Goal: Communication & Community: Answer question/provide support

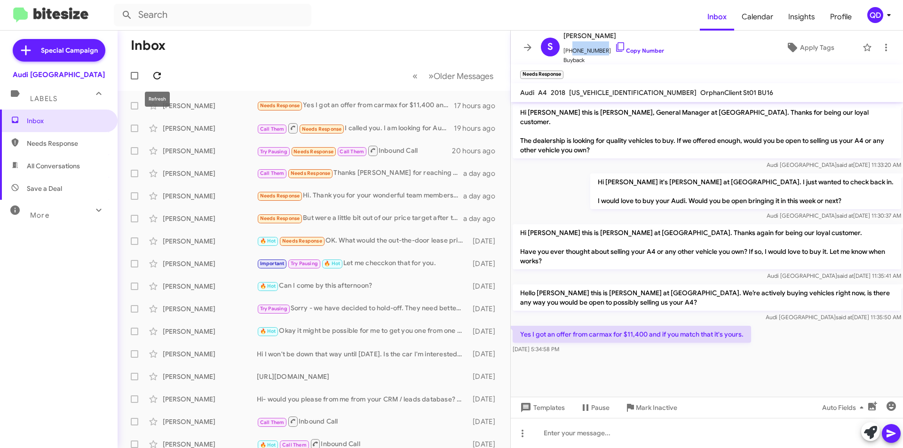
click at [156, 74] on icon at bounding box center [157, 75] width 11 height 11
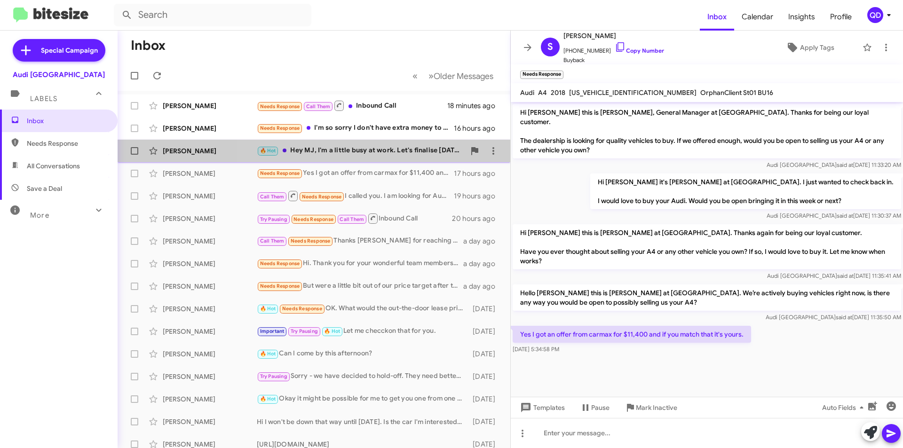
click at [371, 150] on div "🔥 Hot Hey MJ, I'm a little busy at work. Let's finalise [DATE]" at bounding box center [361, 150] width 208 height 11
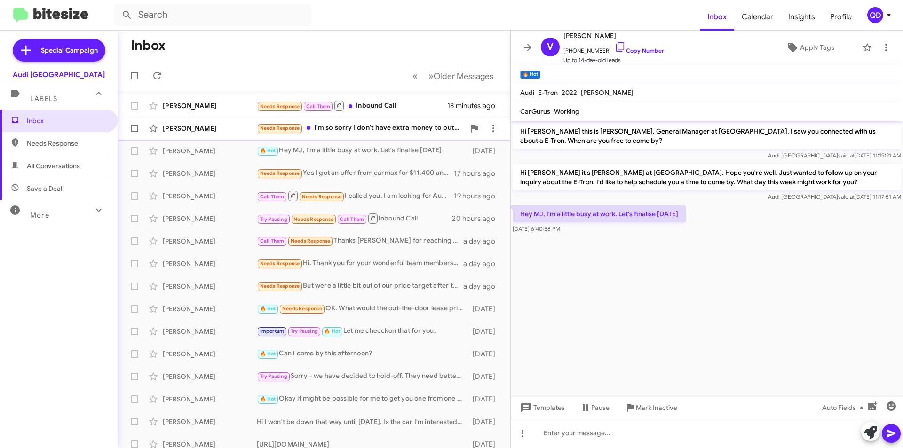
click at [372, 131] on div "Needs Response I'm so sorry I don't have extra money to put down payment. My da…" at bounding box center [361, 128] width 208 height 11
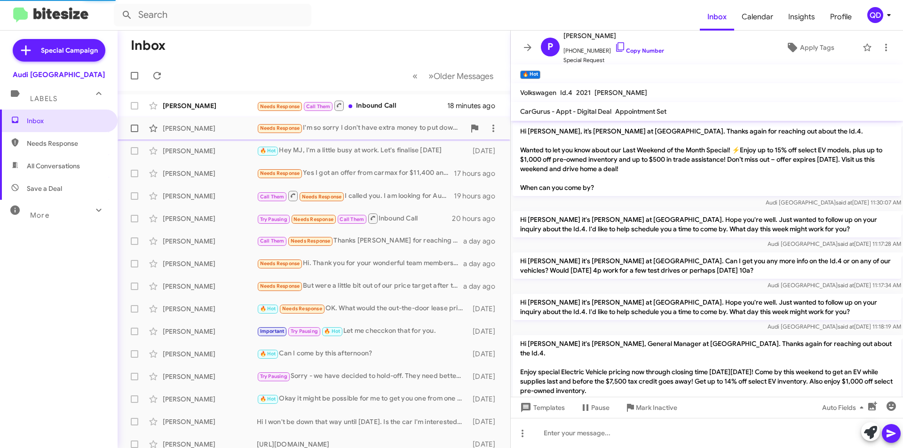
scroll to position [80, 0]
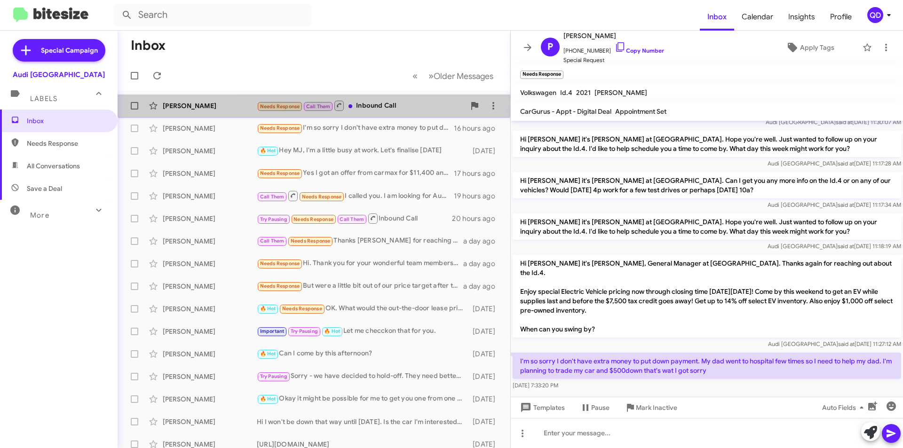
click at [369, 104] on div "Needs Response Call Them Inbound Call" at bounding box center [361, 106] width 208 height 12
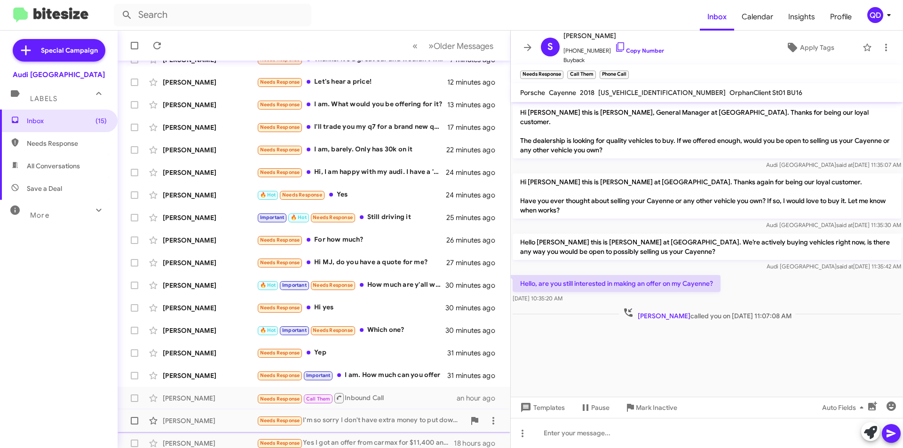
scroll to position [98, 0]
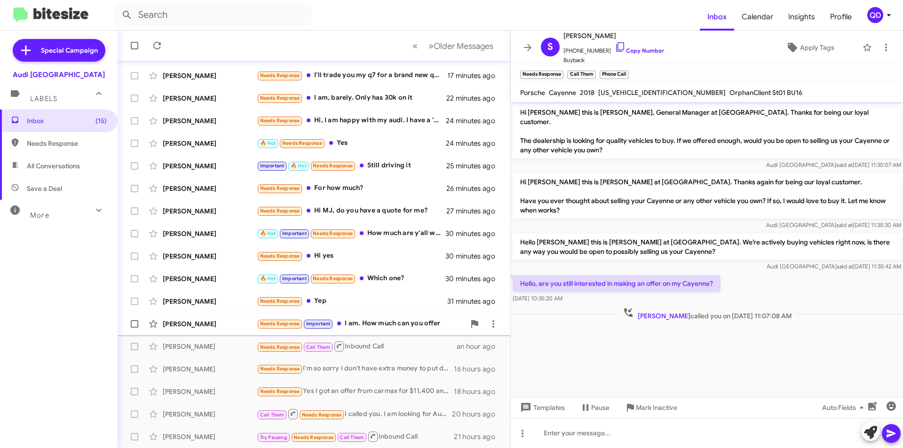
click at [356, 328] on div "Needs Response Important I am. How much can you offer" at bounding box center [361, 324] width 208 height 11
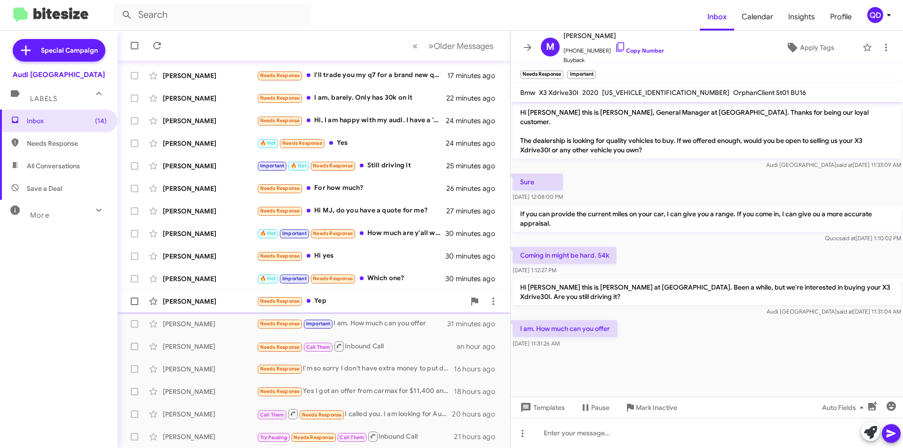
click at [394, 307] on div "[PERSON_NAME] Needs Response Yep 31 minutes ago" at bounding box center [314, 301] width 378 height 19
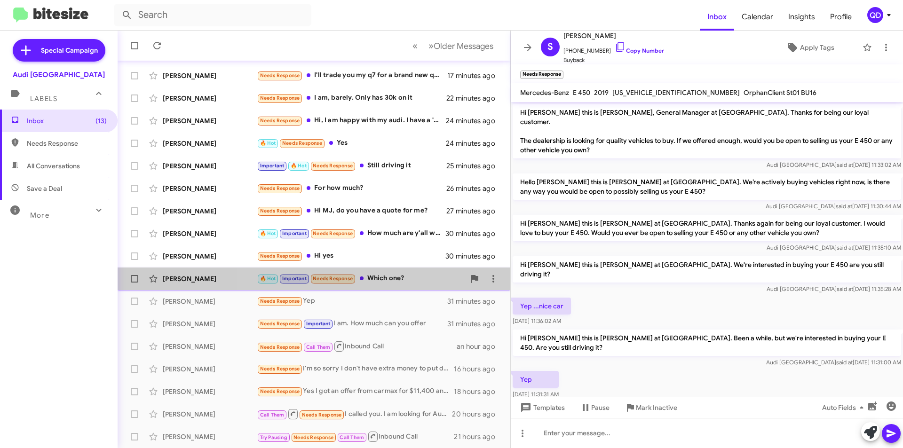
click at [398, 283] on div "🔥 Hot Important Needs Response Which one?" at bounding box center [361, 278] width 208 height 11
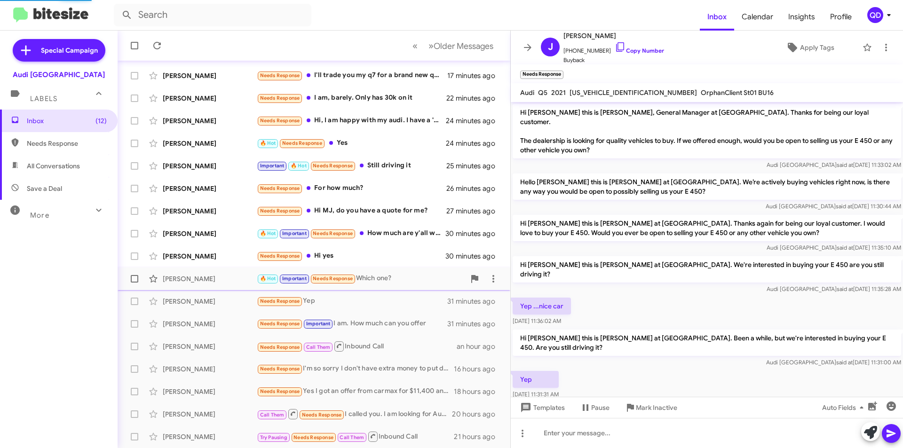
scroll to position [336, 0]
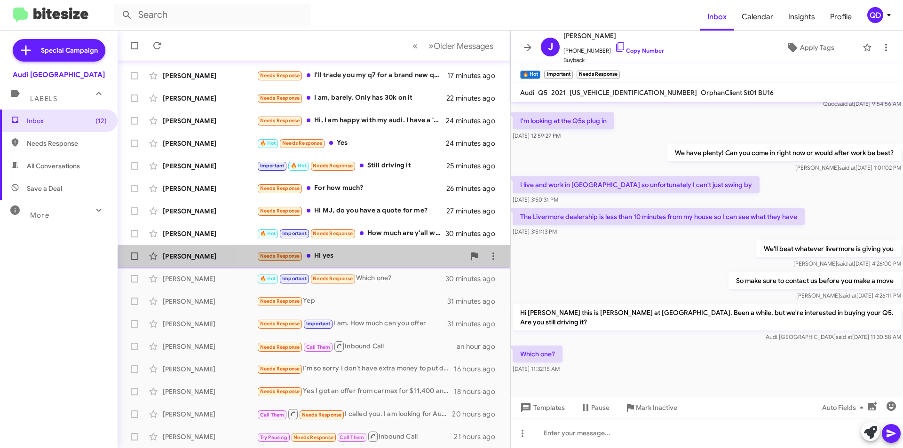
click at [361, 263] on div "[PERSON_NAME] Needs Response Hi yes 30 minutes ago" at bounding box center [314, 256] width 378 height 19
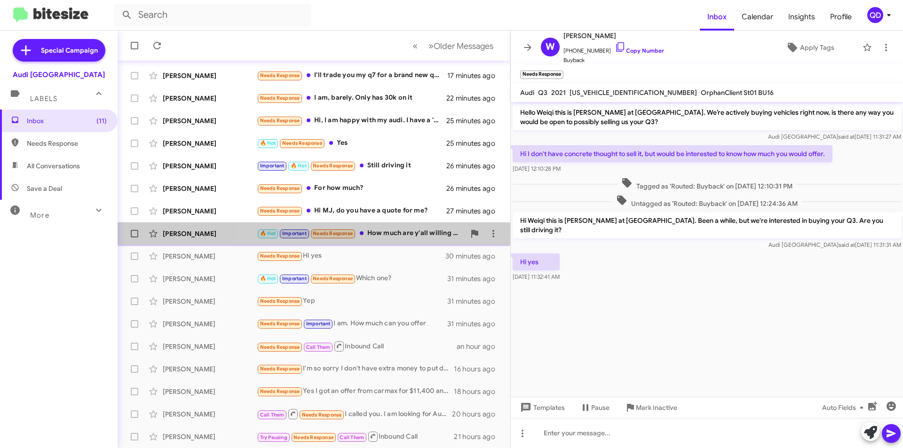
click at [383, 233] on div "🔥 Hot Important Needs Response How much are y'all willing to give?" at bounding box center [361, 233] width 208 height 11
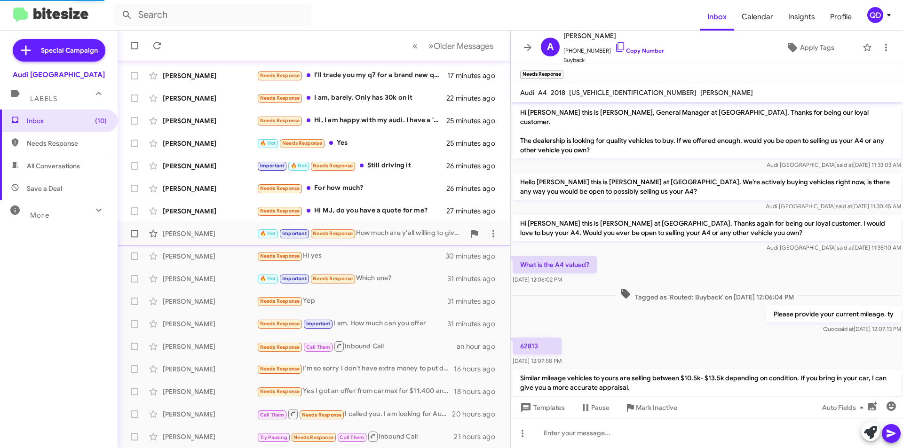
scroll to position [223, 0]
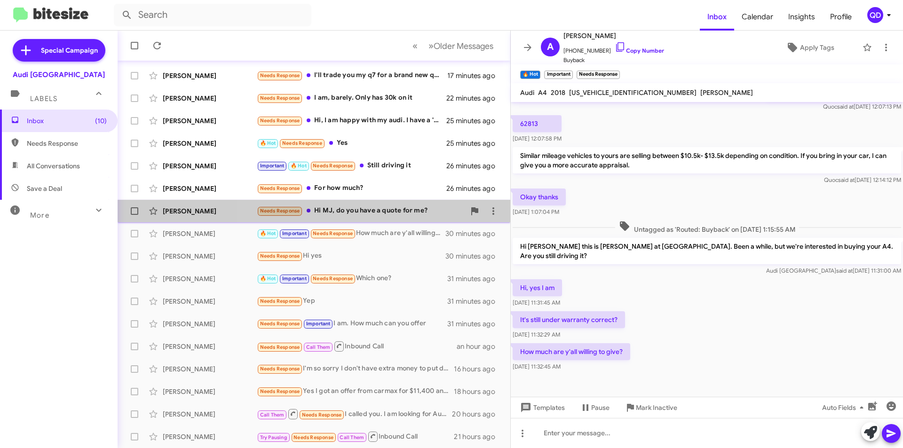
click at [374, 215] on div "Needs Response Hi MJ, do you have a quote for me?" at bounding box center [361, 211] width 208 height 11
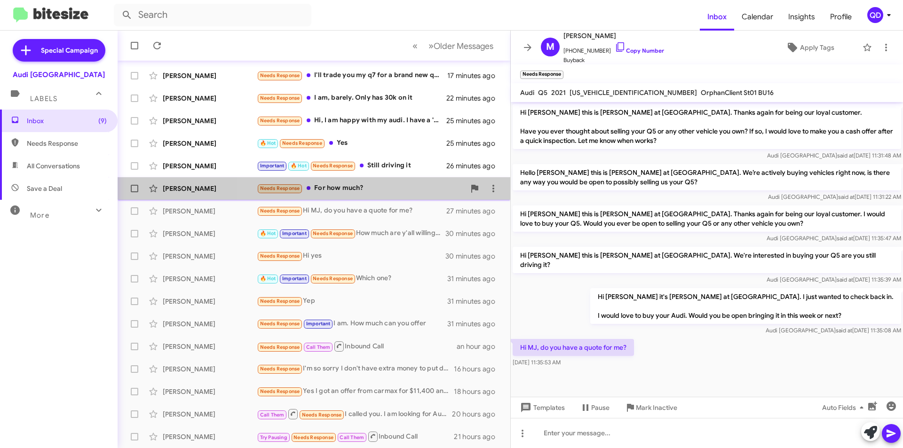
click at [378, 192] on div "Needs Response For how much?" at bounding box center [361, 188] width 208 height 11
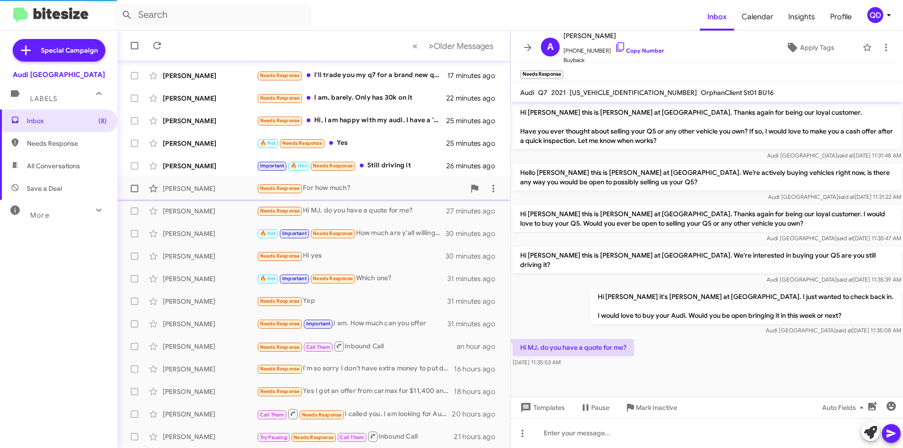
scroll to position [30, 0]
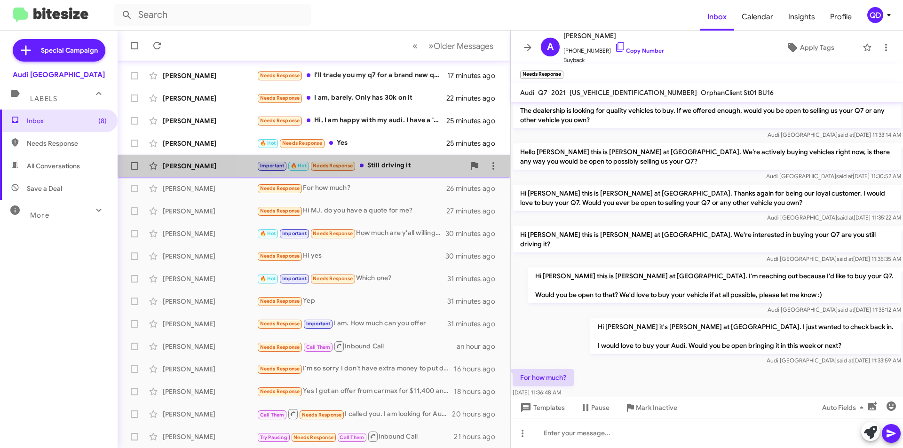
click at [386, 167] on div "Important 🔥 Hot Needs Response Still driving it" at bounding box center [361, 165] width 208 height 11
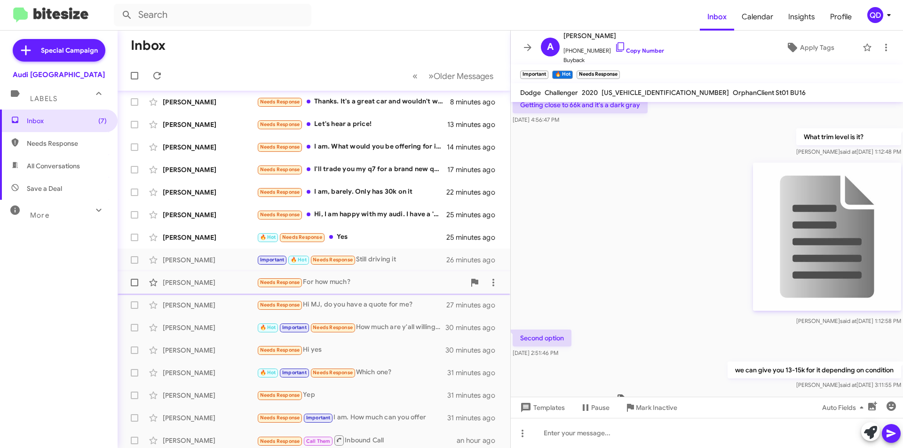
scroll to position [175, 0]
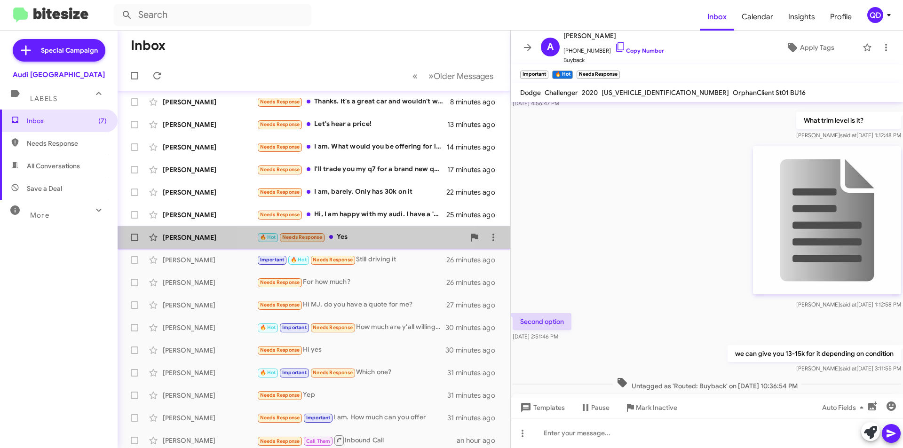
click at [356, 239] on div "🔥 Hot Needs Response Yes" at bounding box center [361, 237] width 208 height 11
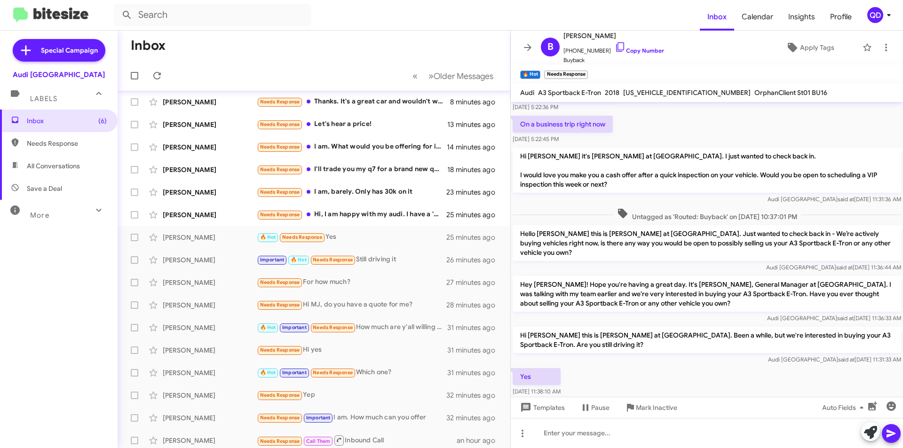
scroll to position [335, 0]
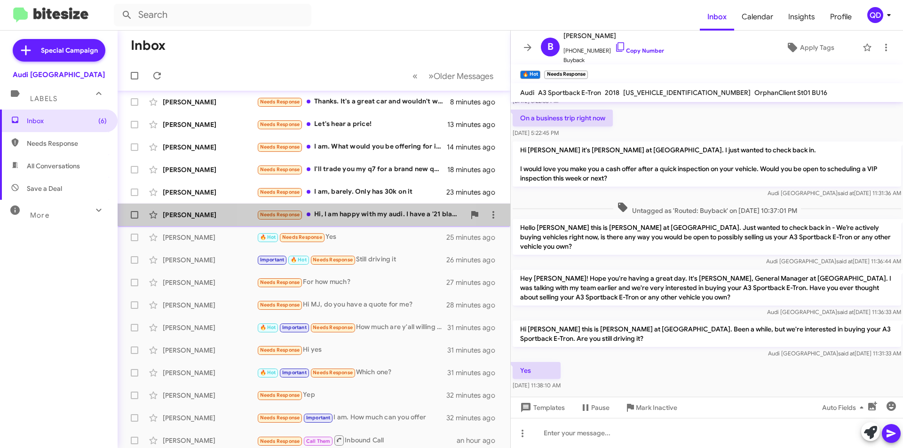
click at [363, 218] on div "Needs Response Hi, I am happy with my audi. I have a '21 black prestige with 35…" at bounding box center [361, 214] width 208 height 11
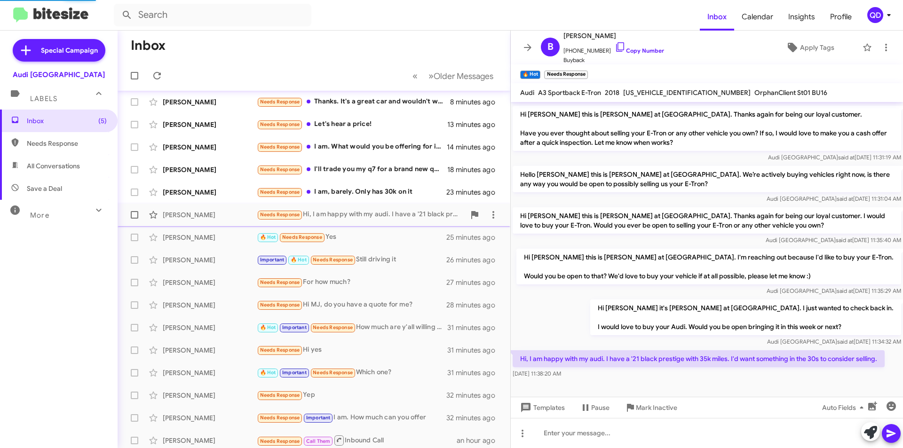
scroll to position [58, 0]
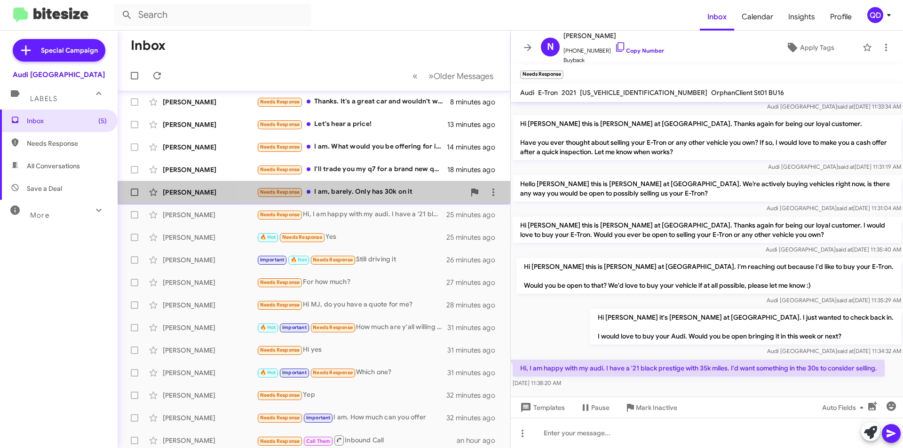
click at [366, 191] on div "Needs Response I am, barely. Only has 30k on it" at bounding box center [361, 192] width 208 height 11
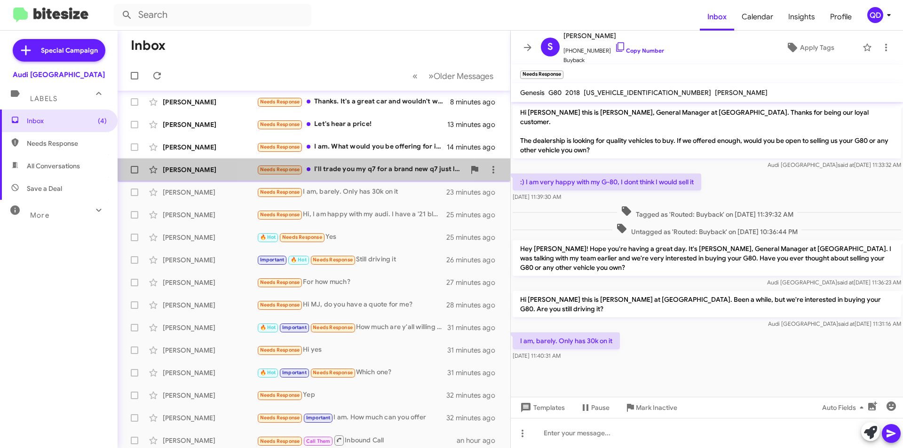
click at [368, 171] on div "Needs Response I'll trade you my q7 for a brand new q7 just like mine" at bounding box center [361, 169] width 208 height 11
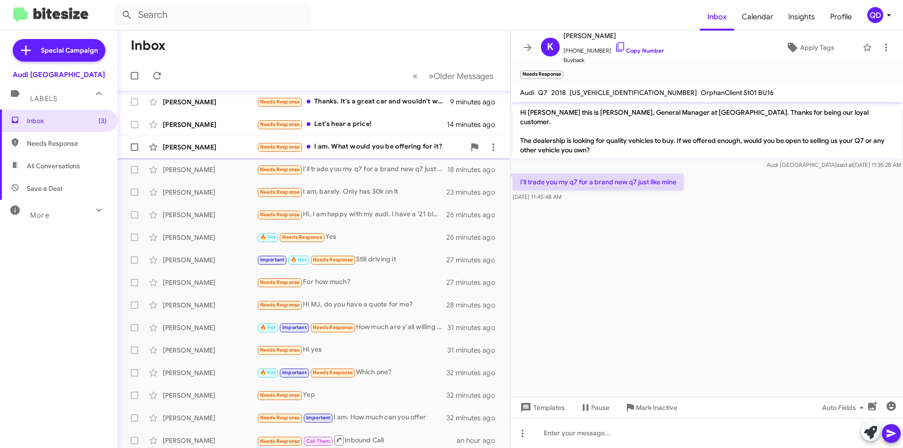
click at [338, 145] on div "Needs Response I am. What would you be offering for it?" at bounding box center [361, 147] width 208 height 11
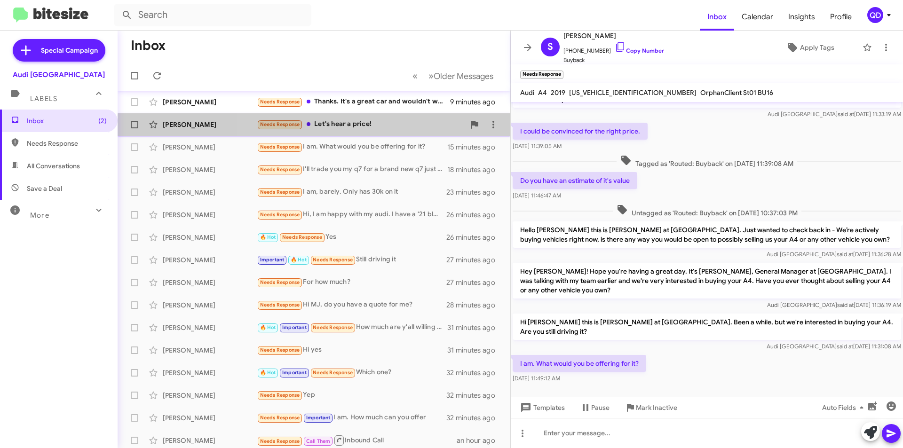
click at [385, 131] on div "[PERSON_NAME] Needs Response Let's hear a price! 14 minutes ago" at bounding box center [314, 124] width 378 height 19
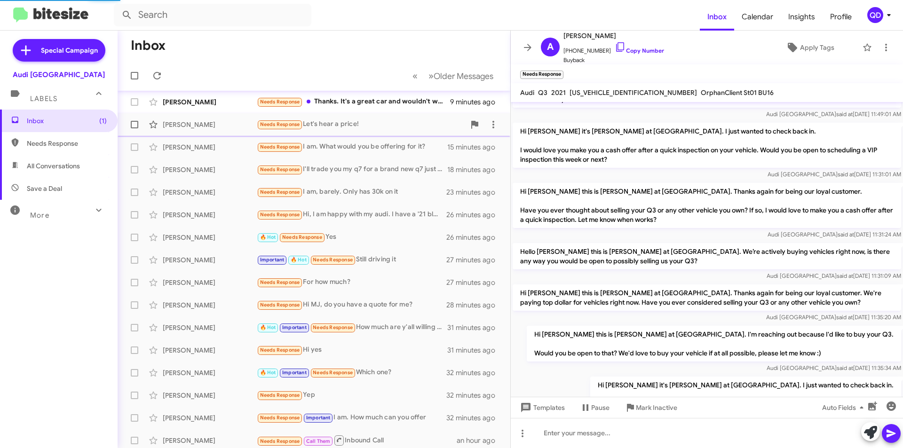
scroll to position [121, 0]
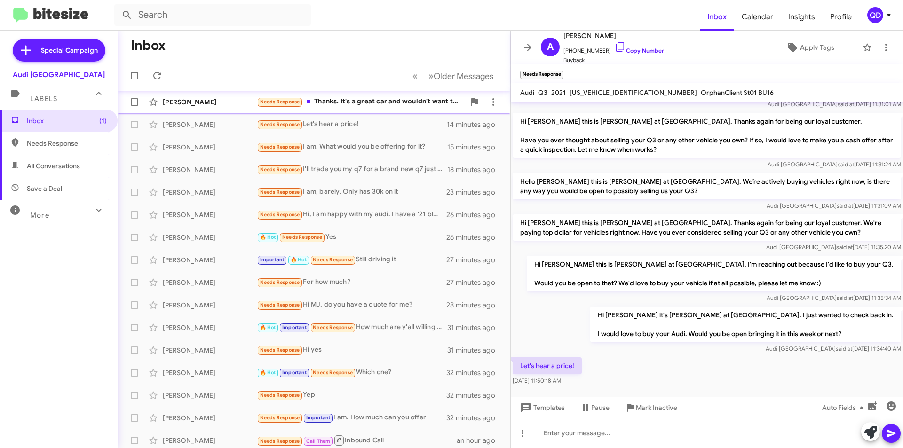
click at [340, 100] on div "Needs Response Thanks. It's a great car and wouldn't want to give up." at bounding box center [361, 101] width 208 height 11
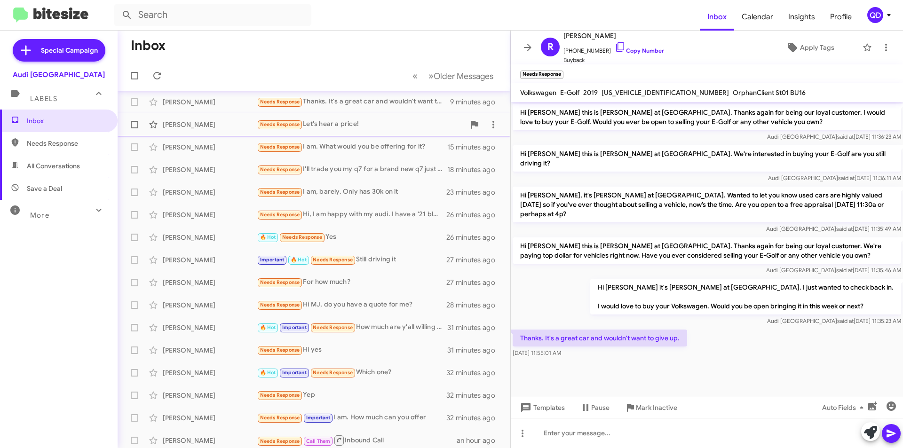
click at [367, 127] on div "Needs Response Let's hear a price!" at bounding box center [361, 124] width 208 height 11
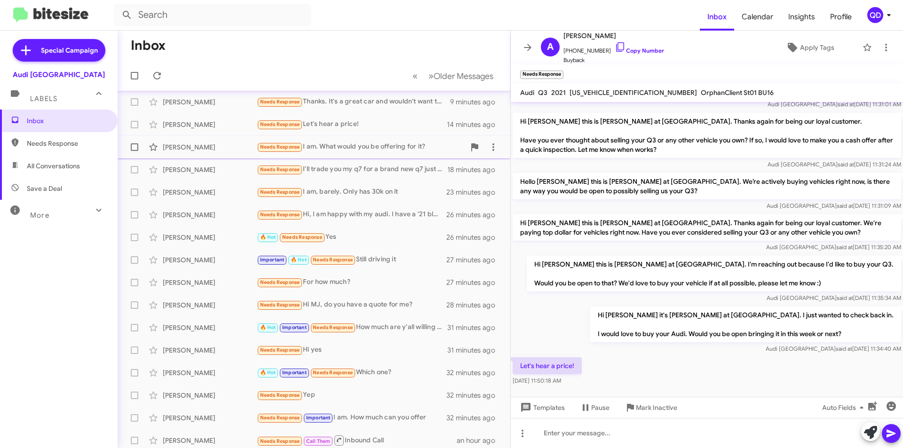
click at [402, 145] on div "Needs Response I am. What would you be offering for it?" at bounding box center [361, 147] width 208 height 11
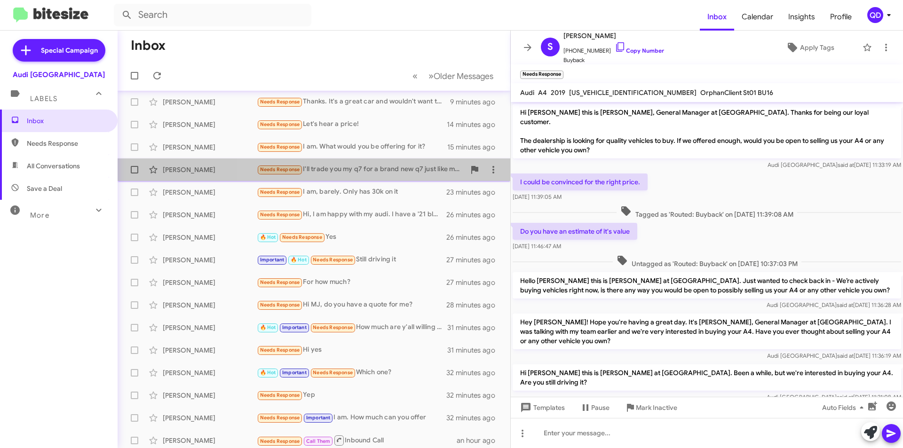
click at [399, 172] on div "Needs Response I'll trade you my q7 for a brand new q7 just like mine" at bounding box center [361, 169] width 208 height 11
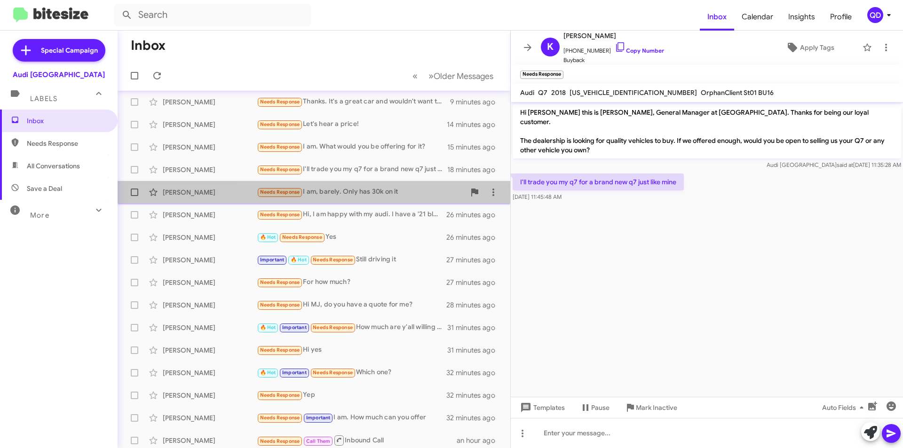
click at [391, 191] on div "Needs Response I am, barely. Only has 30k on it" at bounding box center [361, 192] width 208 height 11
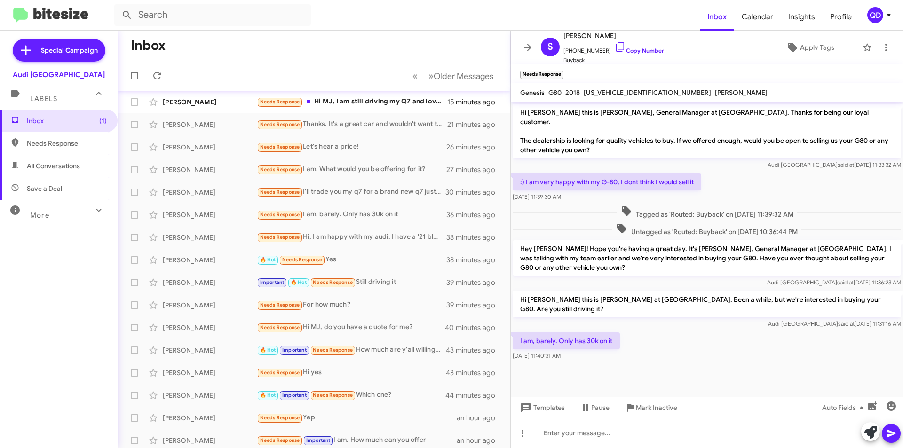
scroll to position [26, 0]
